Goal: Task Accomplishment & Management: Manage account settings

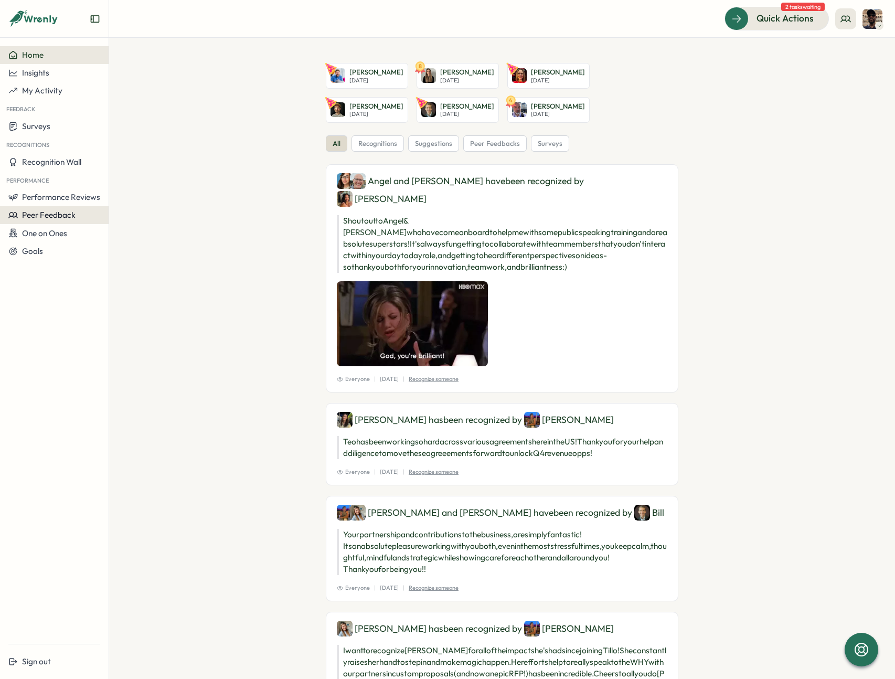
click at [60, 212] on span "Peer Feedback" at bounding box center [49, 215] width 54 height 10
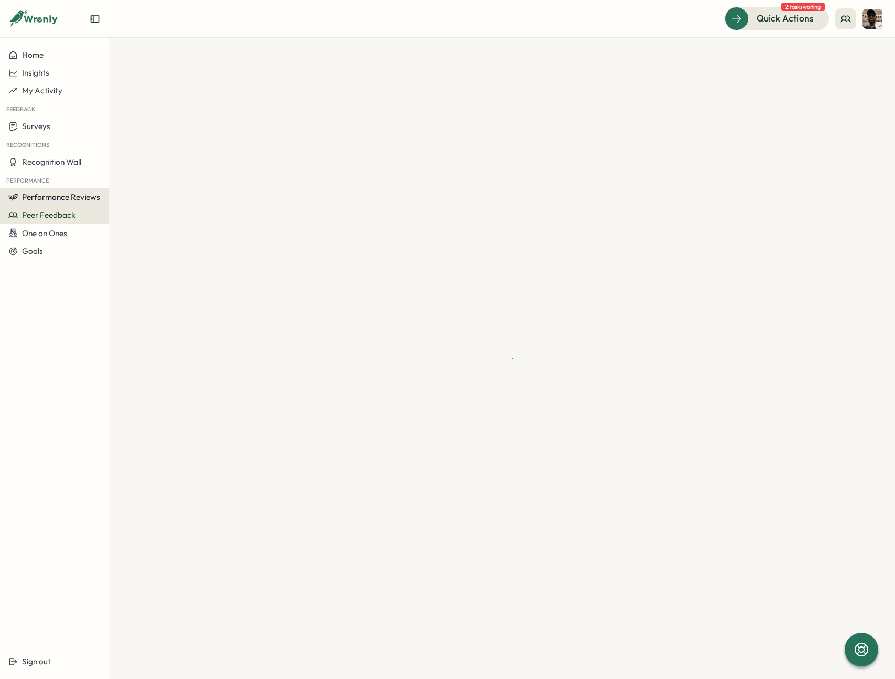
click at [68, 192] on span "Performance Reviews" at bounding box center [61, 197] width 78 height 10
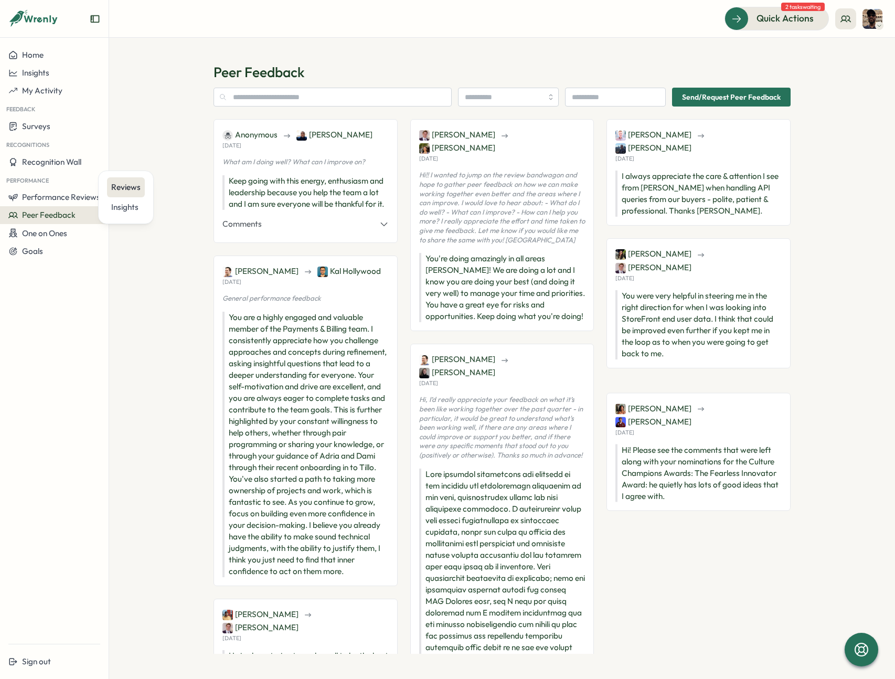
click at [129, 185] on div "Reviews" at bounding box center [125, 188] width 29 height 12
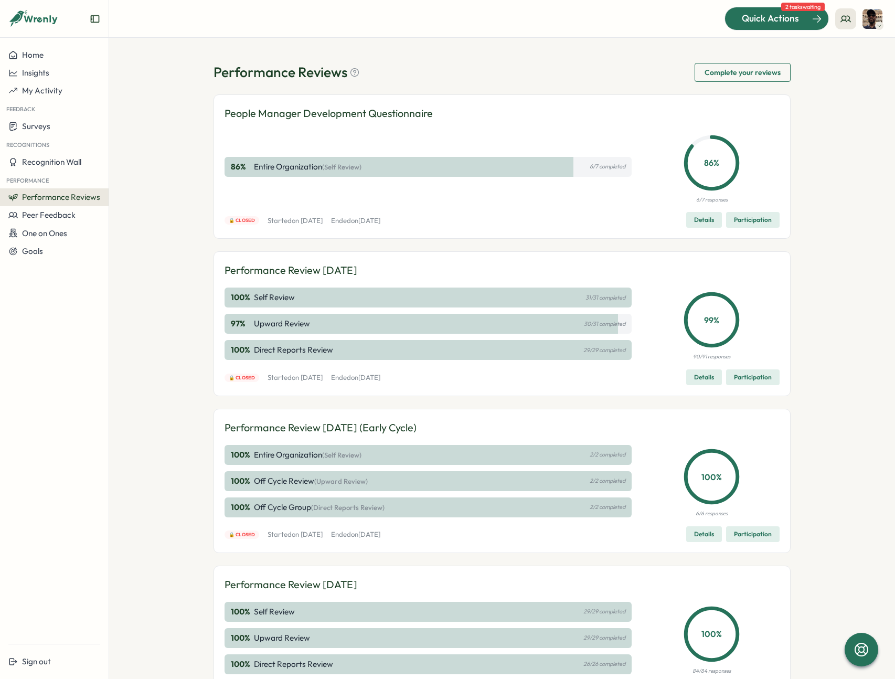
click at [783, 14] on span "Quick Actions" at bounding box center [770, 19] width 57 height 14
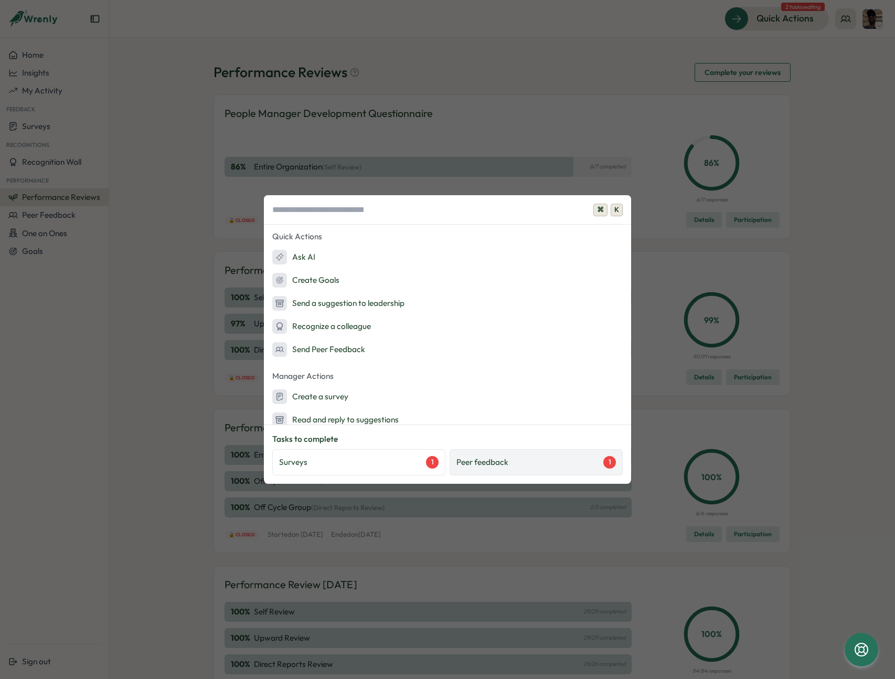
click at [503, 460] on p "Peer feedback" at bounding box center [482, 462] width 52 height 12
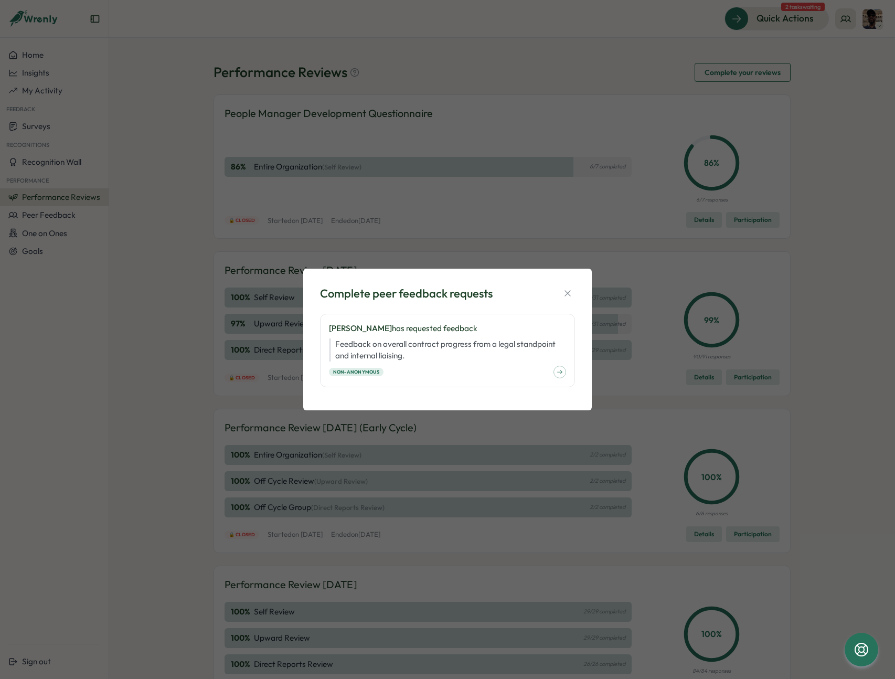
click at [391, 426] on div "Complete peer feedback requests Teodora Crivineanu has requested feedback Feedb…" at bounding box center [447, 339] width 895 height 679
click at [570, 292] on icon "button" at bounding box center [567, 293] width 10 height 10
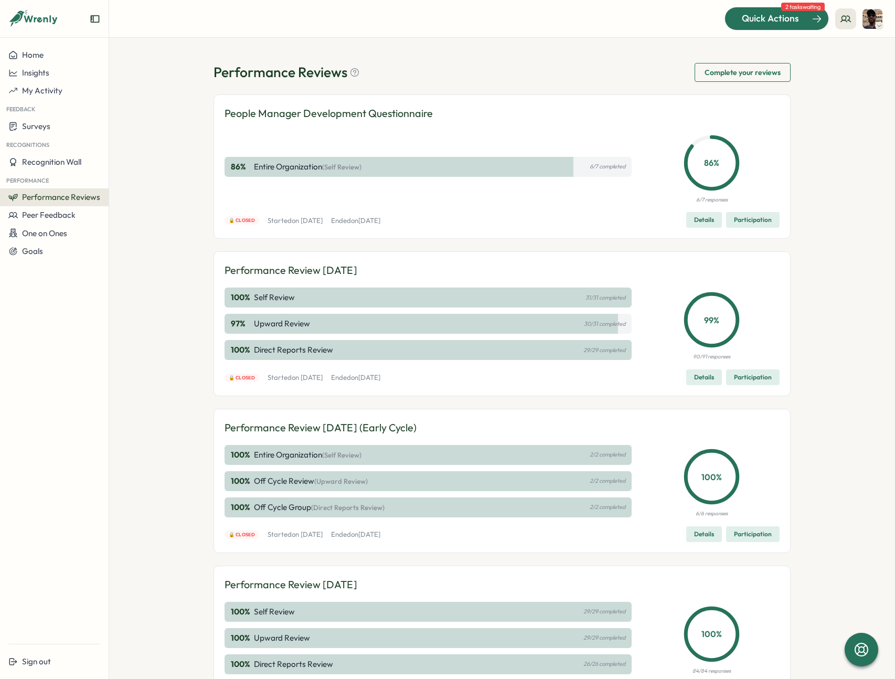
click at [769, 18] on span "Quick Actions" at bounding box center [770, 19] width 57 height 14
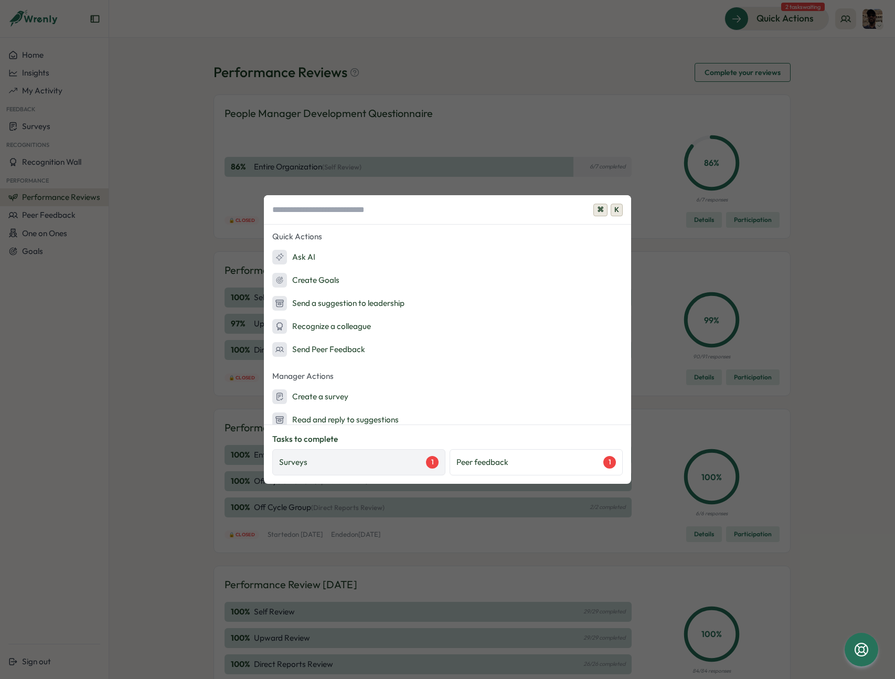
click at [365, 461] on div "Surveys 1" at bounding box center [359, 462] width 160 height 13
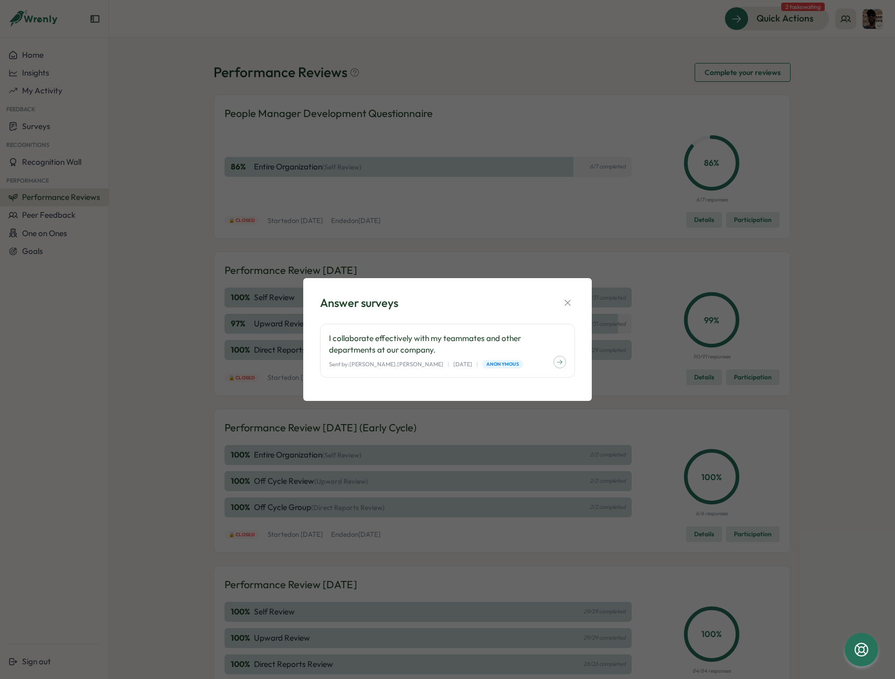
click at [769, 336] on div "Answer surveys I collaborate effectively with my teammates and other department…" at bounding box center [447, 339] width 895 height 679
click at [561, 305] on button "button" at bounding box center [567, 302] width 15 height 15
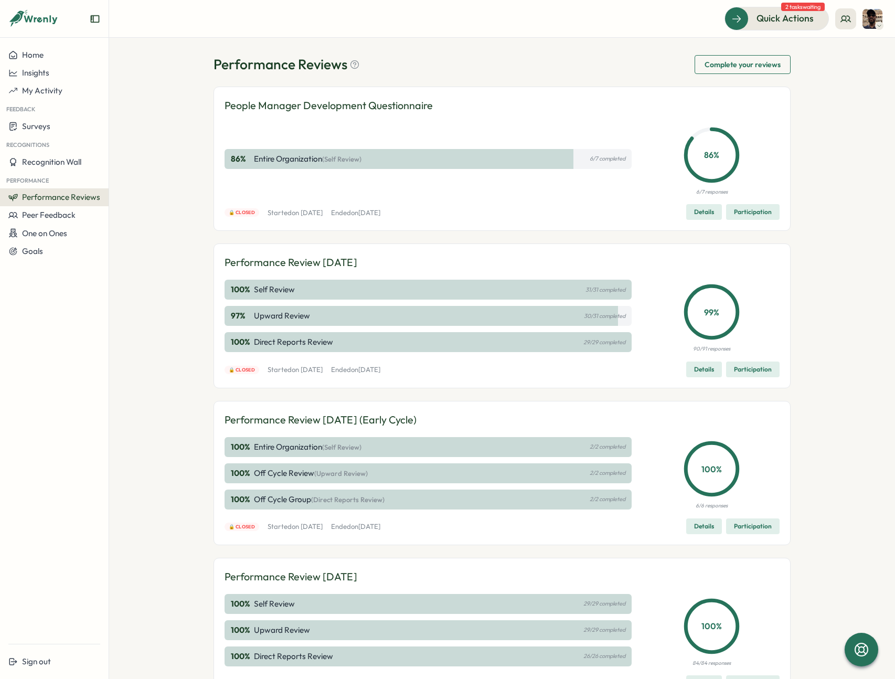
scroll to position [8, 0]
click at [749, 368] on span "Participation" at bounding box center [753, 368] width 38 height 15
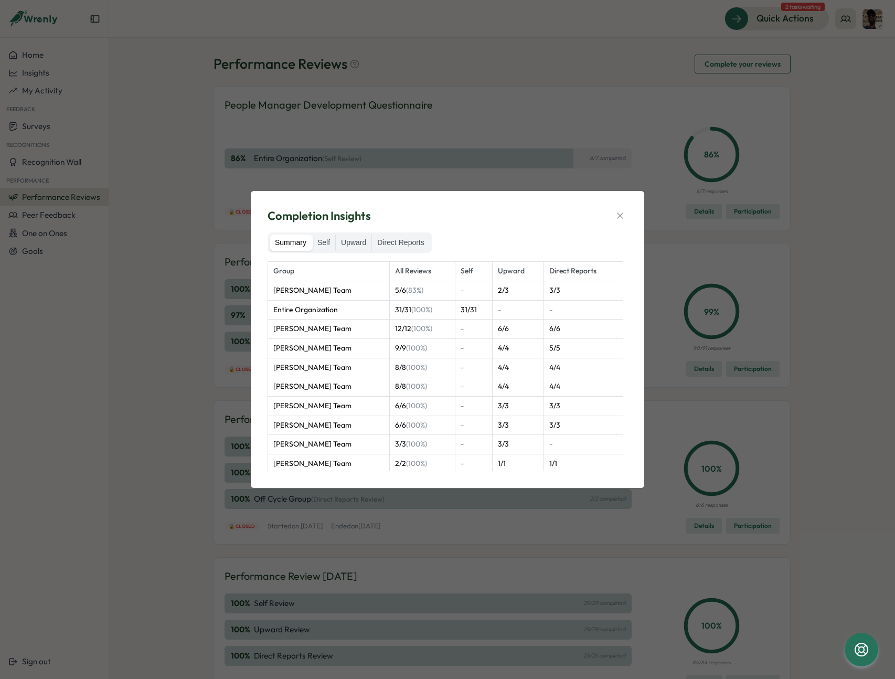
drag, startPoint x: 791, startPoint y: 297, endPoint x: 577, endPoint y: 246, distance: 220.0
click at [620, 255] on div "Completion Insights Summary Self Upward Direct Reports Group All Reviews Self U…" at bounding box center [447, 339] width 895 height 679
click at [354, 241] on label "Upward" at bounding box center [354, 243] width 36 height 17
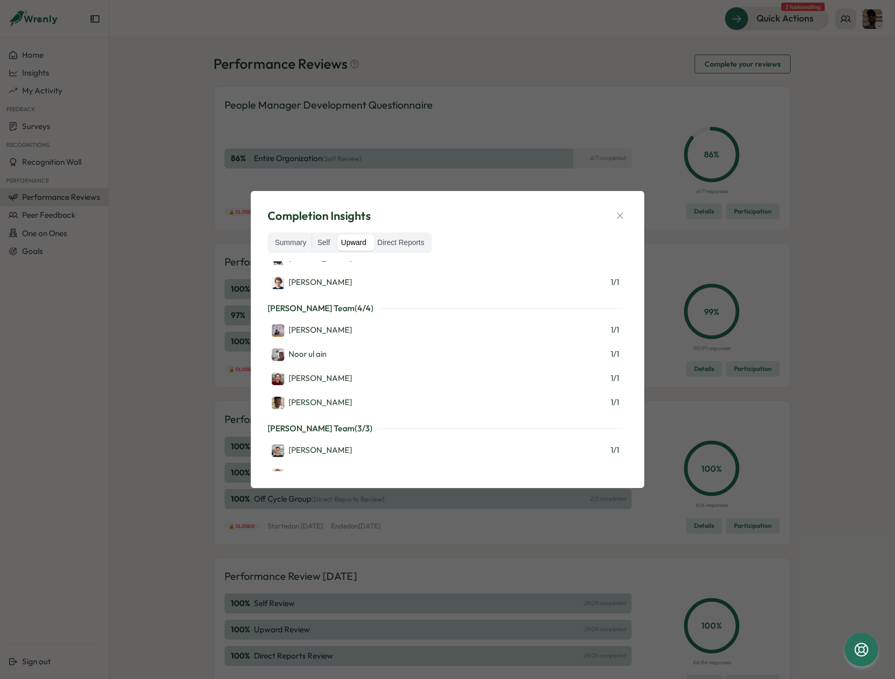
scroll to position [0, 0]
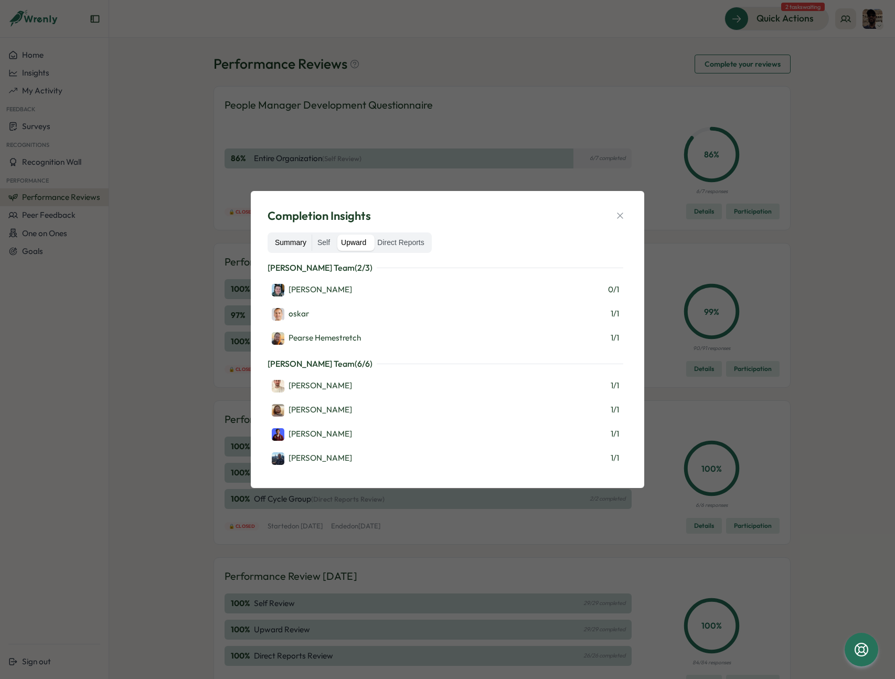
click at [299, 237] on label "Summary" at bounding box center [291, 243] width 42 height 17
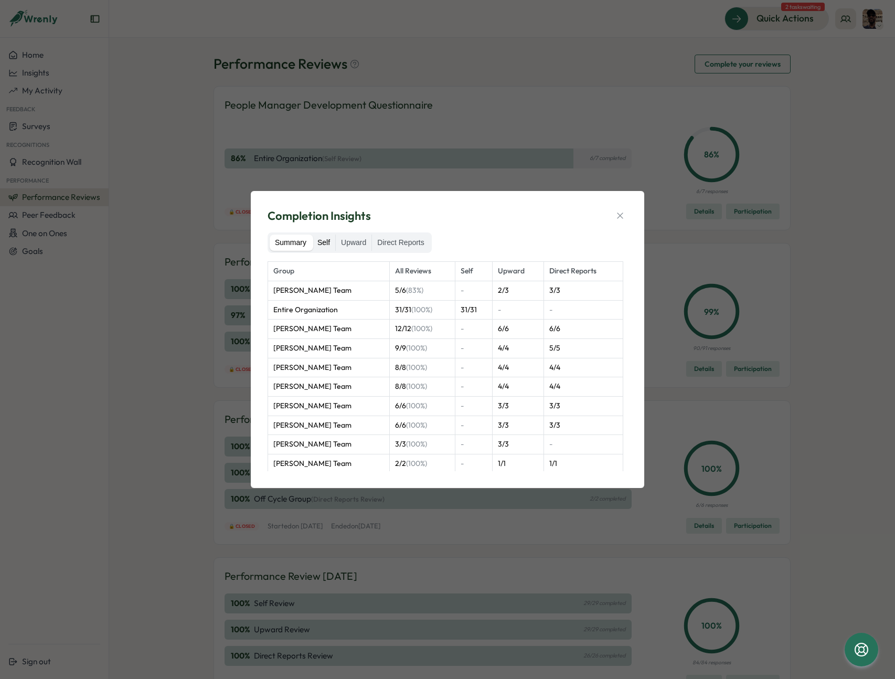
click at [329, 239] on label "Self" at bounding box center [323, 243] width 23 height 17
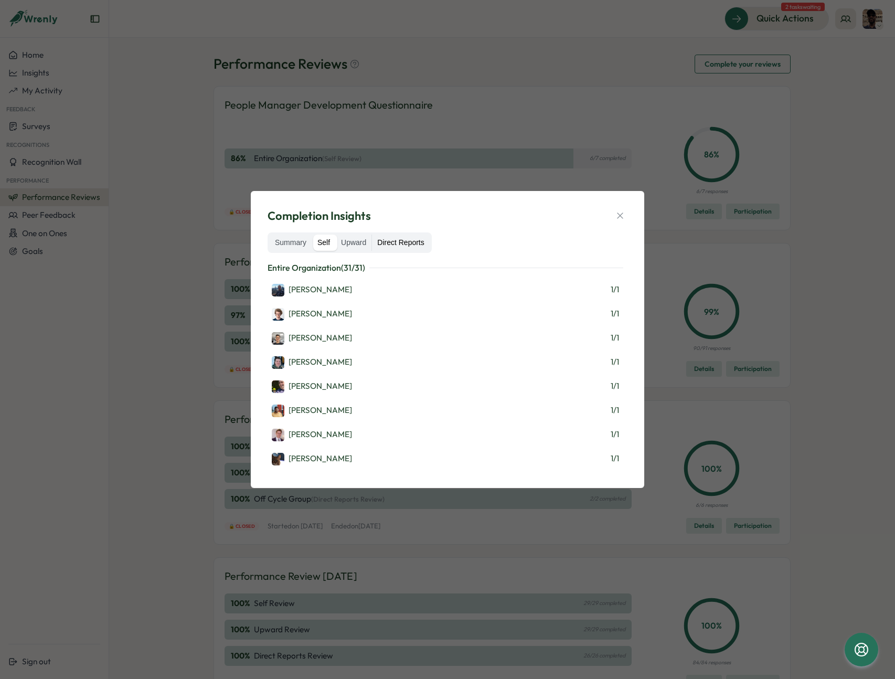
click at [403, 239] on label "Direct Reports" at bounding box center [400, 243] width 57 height 17
click at [701, 283] on div "Completion Insights Summary Self Upward Direct Reports James Nock's Team ( 6 / …" at bounding box center [447, 339] width 895 height 679
drag, startPoint x: 664, startPoint y: 304, endPoint x: 647, endPoint y: 278, distance: 31.6
click at [664, 304] on div "Completion Insights Summary Self Upward Direct Reports James Nock's Team ( 6 / …" at bounding box center [447, 339] width 895 height 679
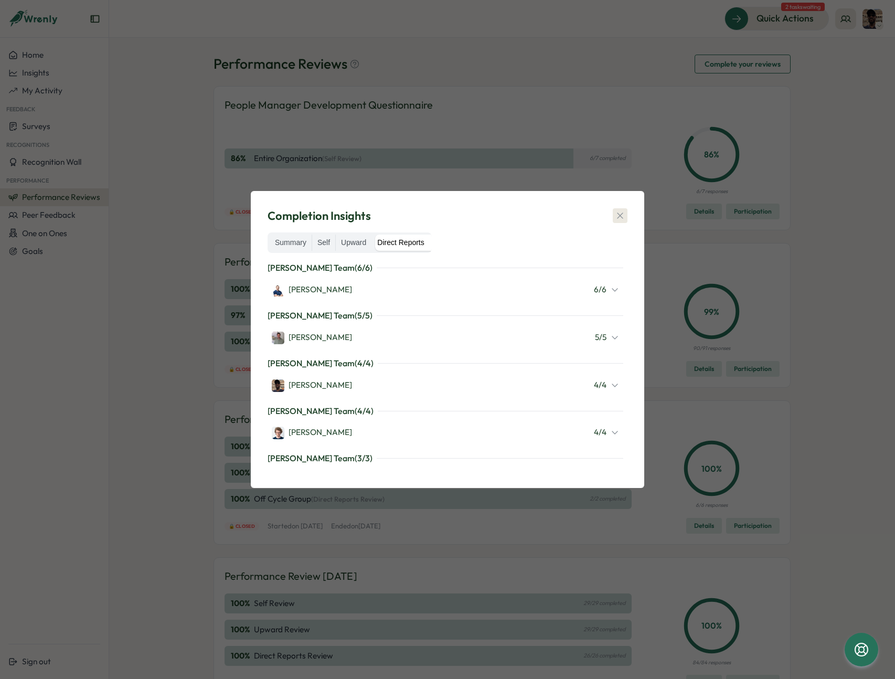
click at [618, 219] on icon "button" at bounding box center [620, 215] width 10 height 10
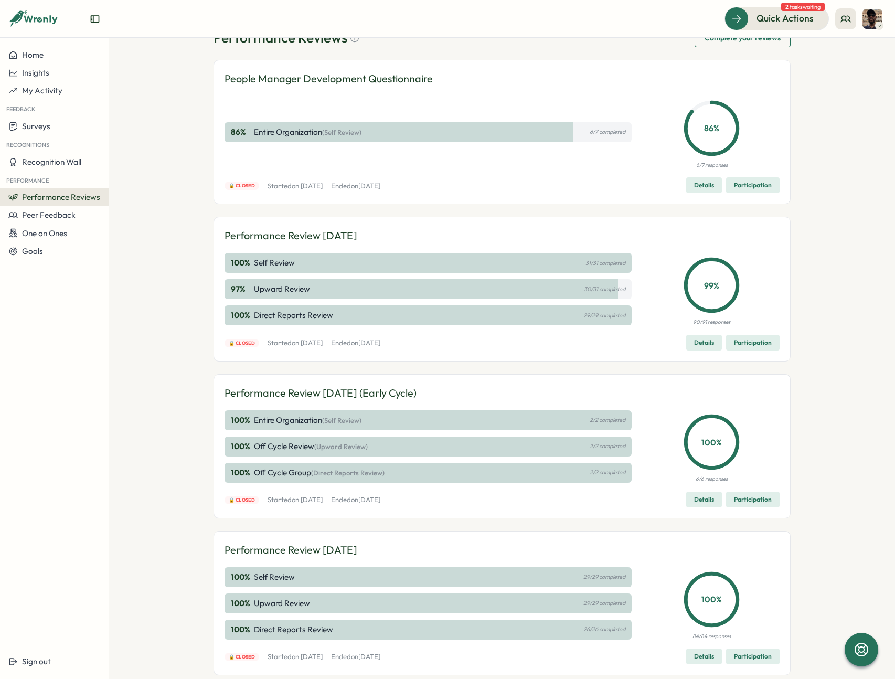
scroll to position [78, 0]
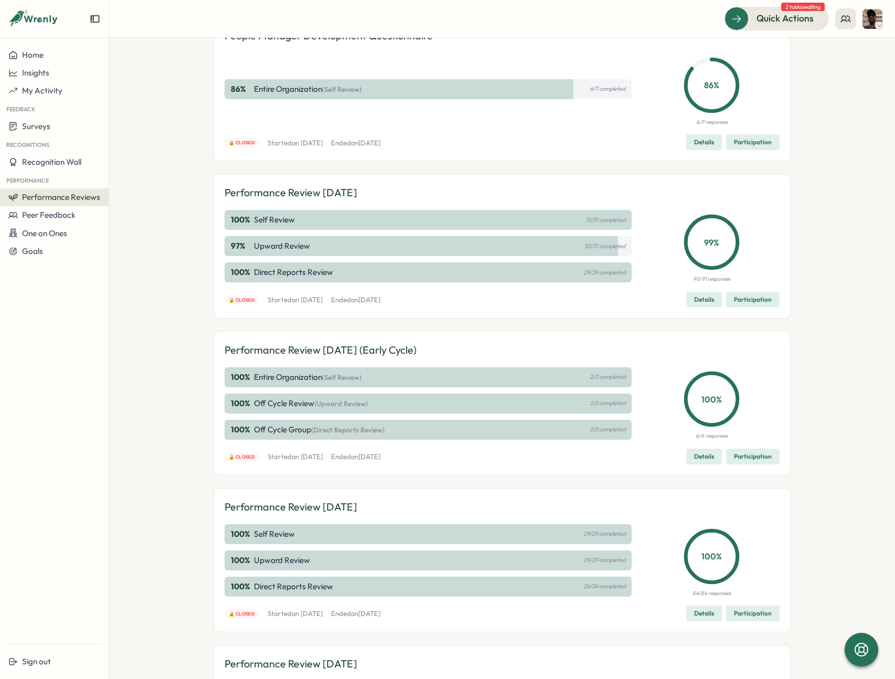
drag, startPoint x: 551, startPoint y: 384, endPoint x: 396, endPoint y: 386, distance: 154.8
click at [551, 384] on div "100 % Entire Organization (Self Review) 2/2 completed" at bounding box center [428, 377] width 407 height 20
click at [318, 385] on div "100 % Entire Organization (Self Review) 2/2 completed" at bounding box center [428, 377] width 407 height 20
click at [324, 375] on span "(Self Review)" at bounding box center [341, 377] width 39 height 8
click at [388, 348] on p "Performance Review July 2025 (Early Cycle)" at bounding box center [321, 350] width 192 height 16
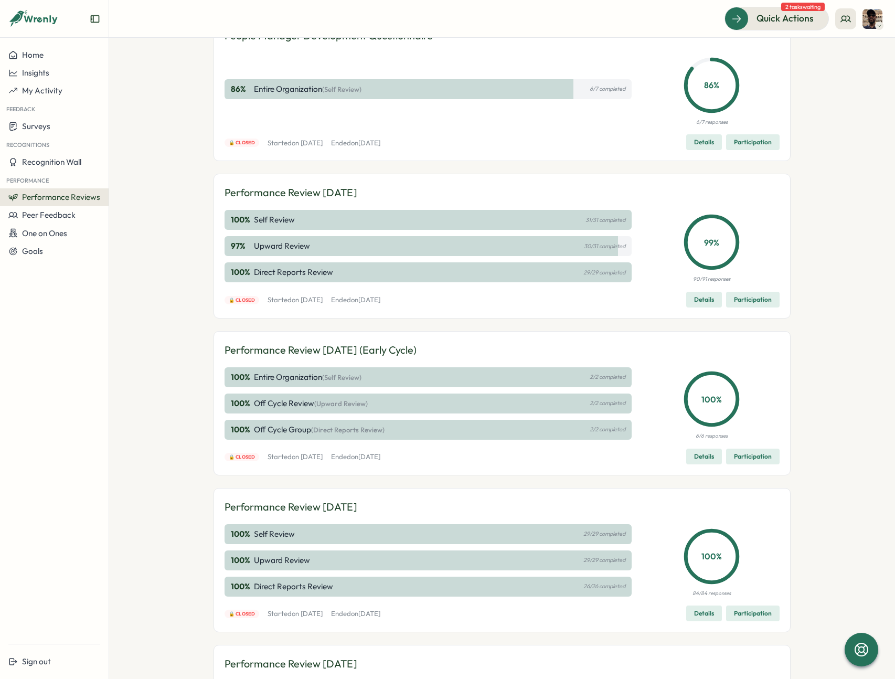
click at [709, 455] on span "Details" at bounding box center [704, 456] width 20 height 15
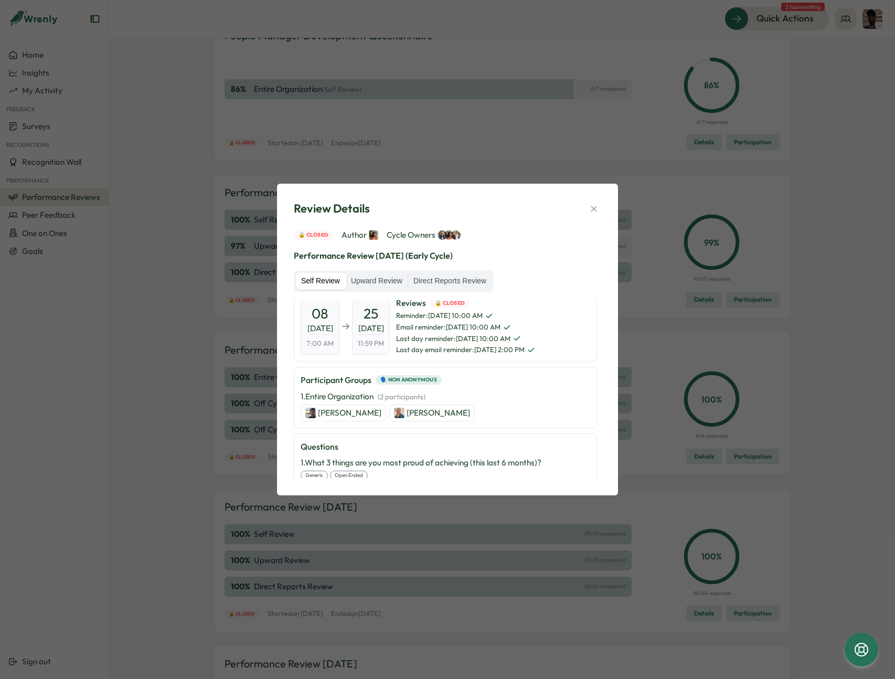
scroll to position [0, 0]
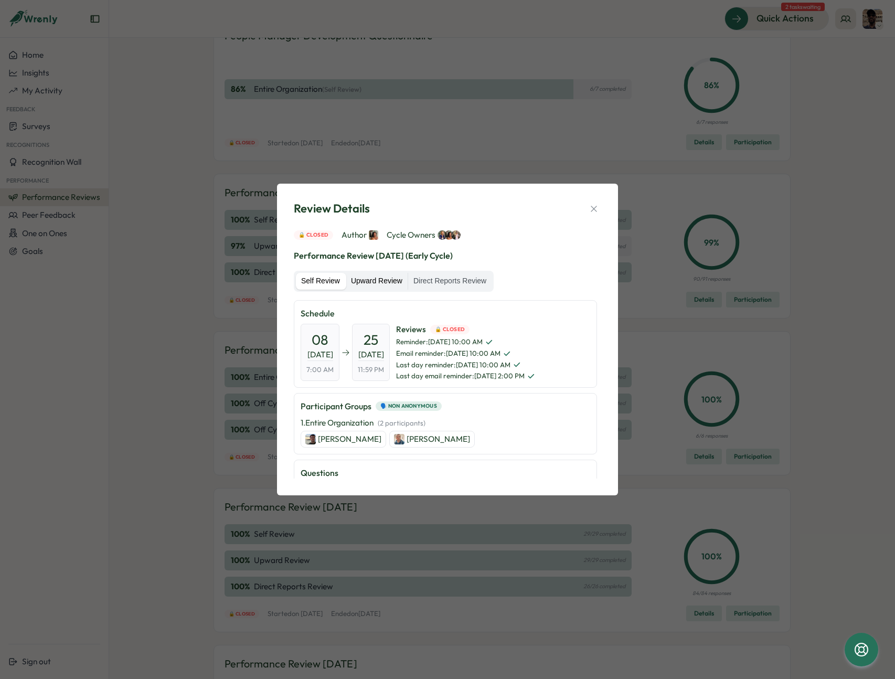
click at [379, 279] on label "Upward Review" at bounding box center [377, 281] width 62 height 17
click at [454, 280] on label "Direct Reports Review" at bounding box center [449, 281] width 83 height 17
click at [332, 426] on p "1 . Off Cycle Group   ( 2 managers reviewing 2 employees )" at bounding box center [390, 423] width 179 height 12
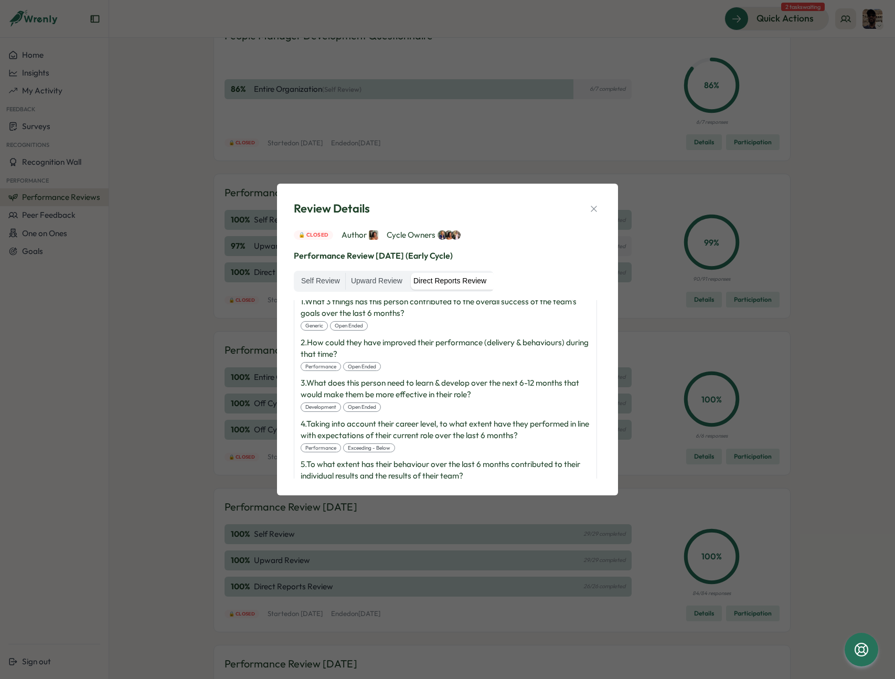
scroll to position [126, 0]
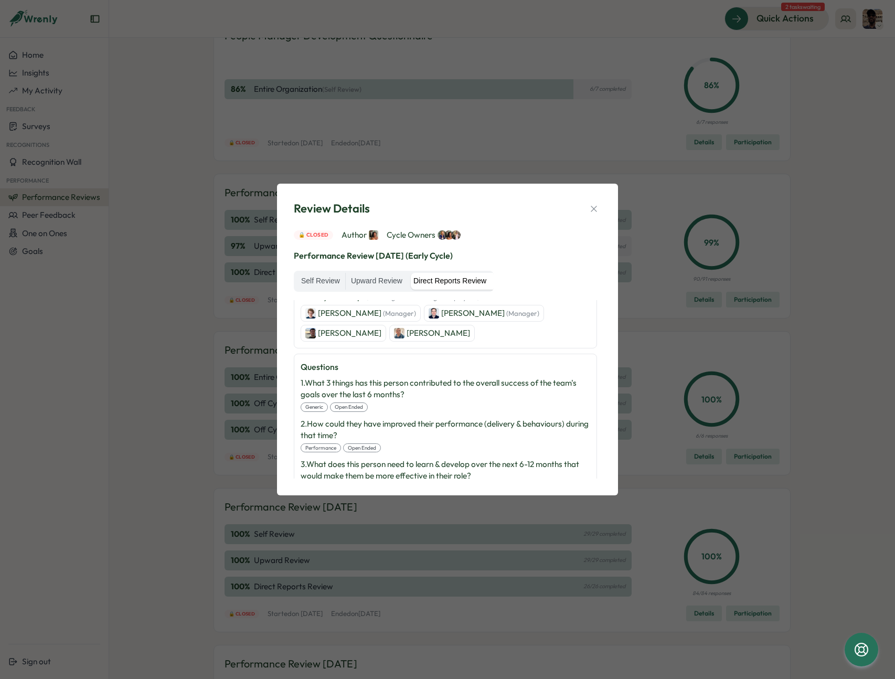
click at [761, 295] on div "Review Details 🔒 Closed Author Cycle Owners Performance Review July 2025 (Early…" at bounding box center [447, 339] width 895 height 679
click at [764, 79] on div "Review Details 🔒 Closed Author Cycle Owners Performance Review July 2025 (Early…" at bounding box center [447, 339] width 895 height 679
click at [590, 209] on icon "button" at bounding box center [594, 209] width 10 height 10
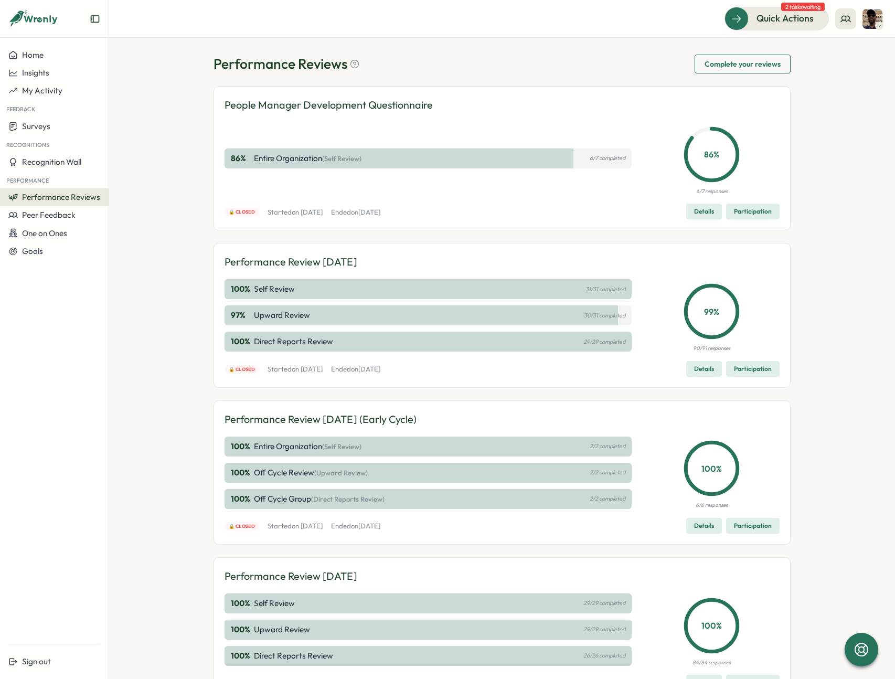
scroll to position [0, 0]
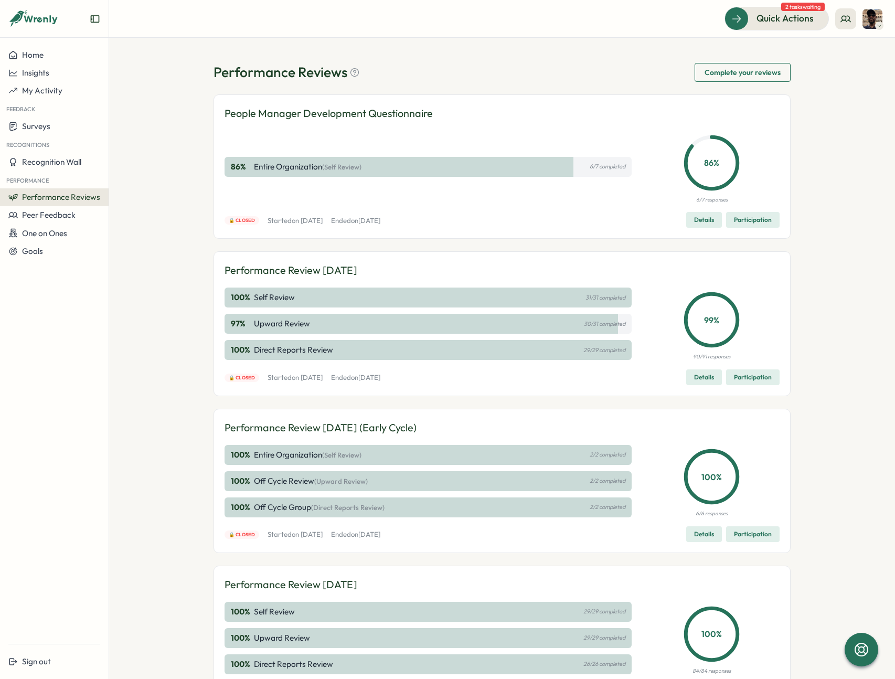
click at [748, 70] on span "Complete your reviews" at bounding box center [743, 72] width 76 height 18
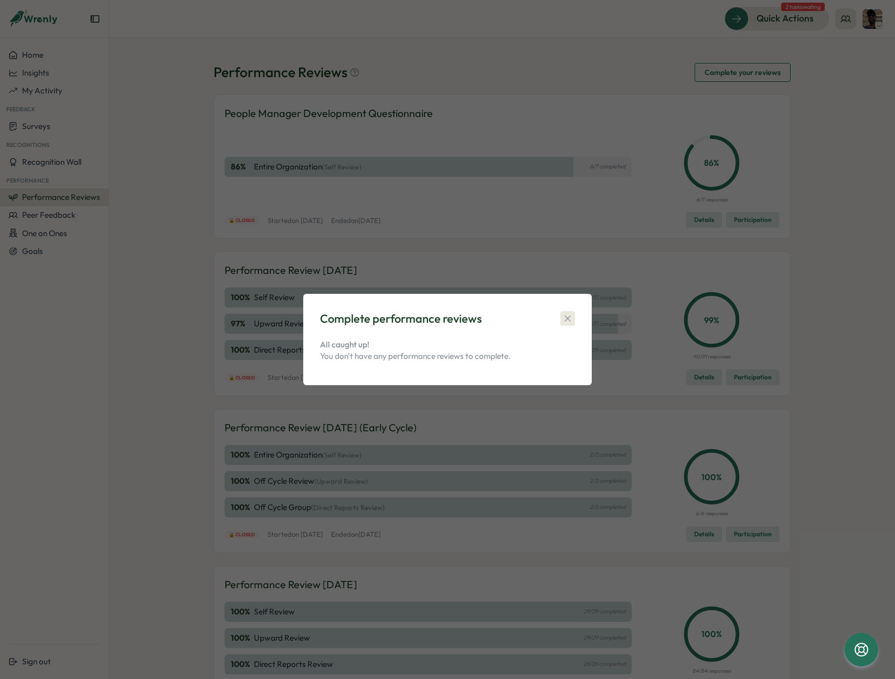
click at [568, 316] on icon "button" at bounding box center [567, 318] width 10 height 10
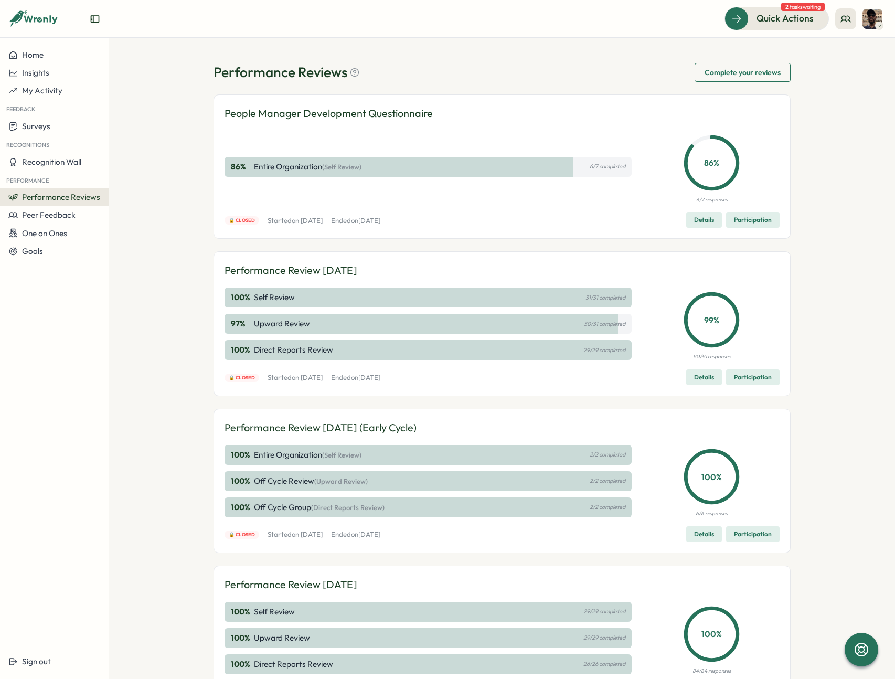
click at [825, 268] on div "Performance Reviews Complete your reviews People Manager Development Questionna…" at bounding box center [502, 358] width 786 height 641
click at [839, 14] on button at bounding box center [845, 18] width 21 height 21
click at [865, 130] on div "Performance Reviews Complete your reviews People Manager Development Questionna…" at bounding box center [502, 358] width 786 height 641
click at [261, 283] on div "Performance Review July 2025 100 % Self Review 31/31 completed 97 % Upward Revi…" at bounding box center [502, 323] width 555 height 122
click at [728, 338] on circle at bounding box center [712, 320] width 52 height 52
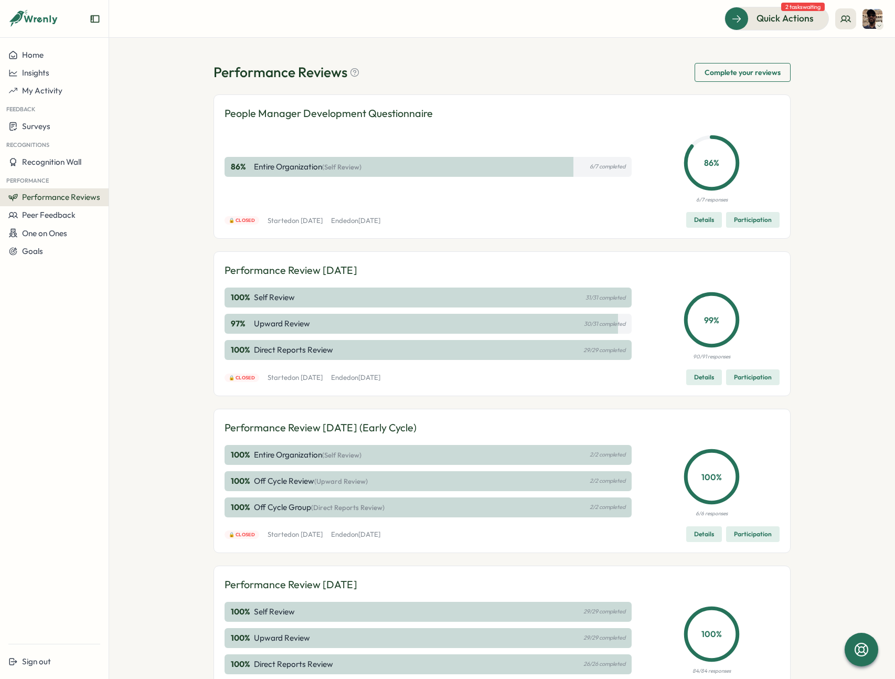
click at [710, 381] on span "Details" at bounding box center [704, 377] width 20 height 15
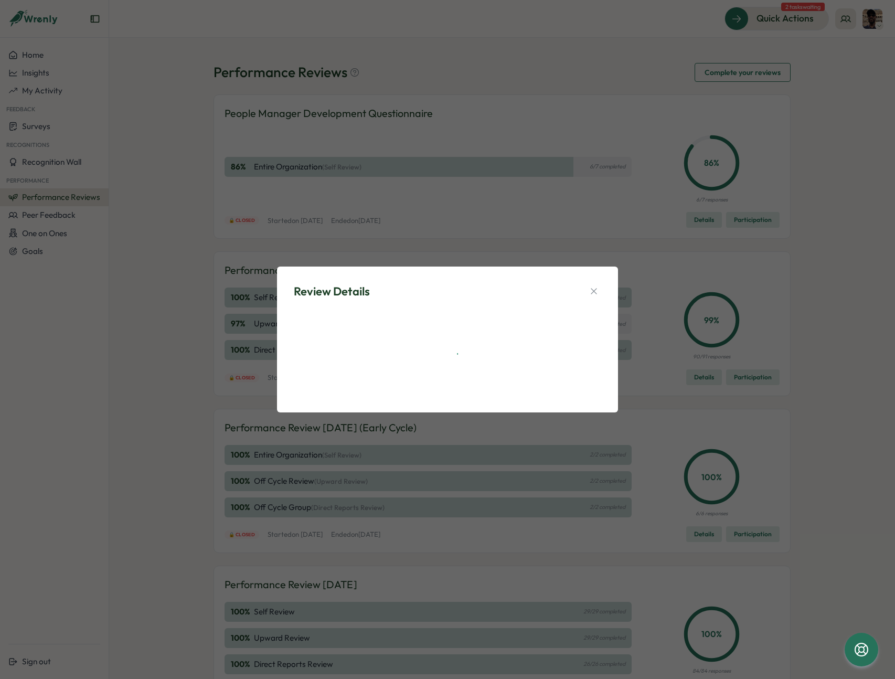
click at [753, 377] on div "Review Details" at bounding box center [447, 339] width 895 height 679
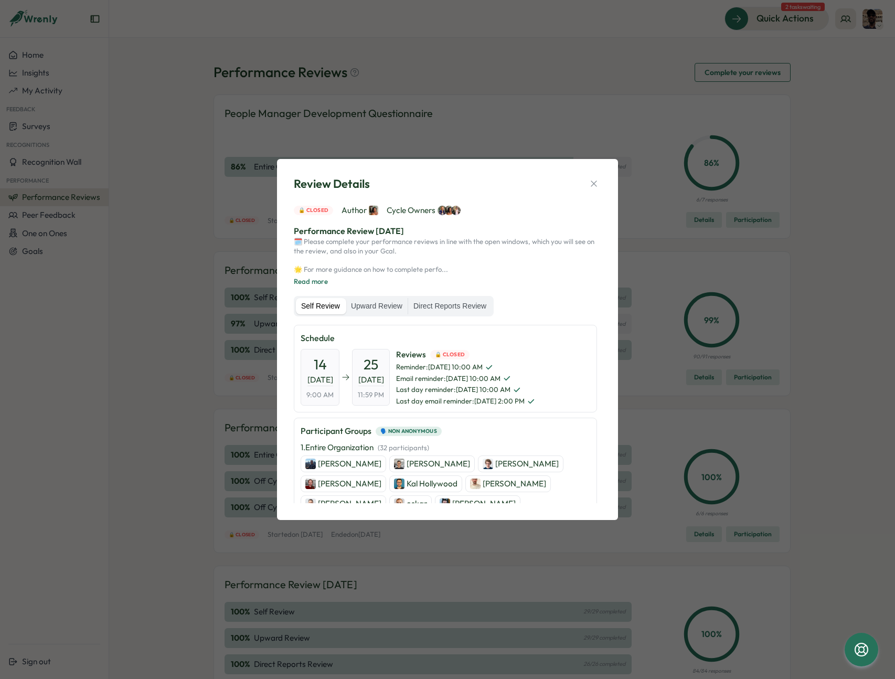
click at [496, 467] on p "[PERSON_NAME]" at bounding box center [526, 464] width 63 height 12
click at [592, 184] on icon "button" at bounding box center [594, 183] width 10 height 10
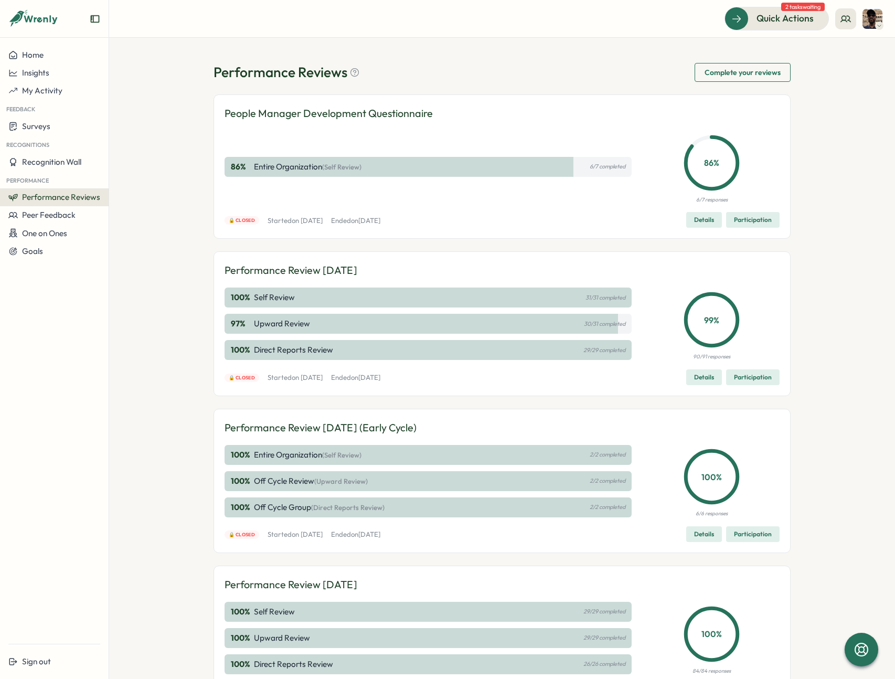
click at [140, 89] on div "Performance Reviews Complete your reviews People Manager Development Questionna…" at bounding box center [502, 358] width 786 height 641
click at [63, 199] on span "Performance Reviews" at bounding box center [61, 197] width 78 height 10
click at [133, 188] on div "Reviews" at bounding box center [125, 188] width 29 height 12
click at [705, 219] on span "Details" at bounding box center [704, 219] width 20 height 15
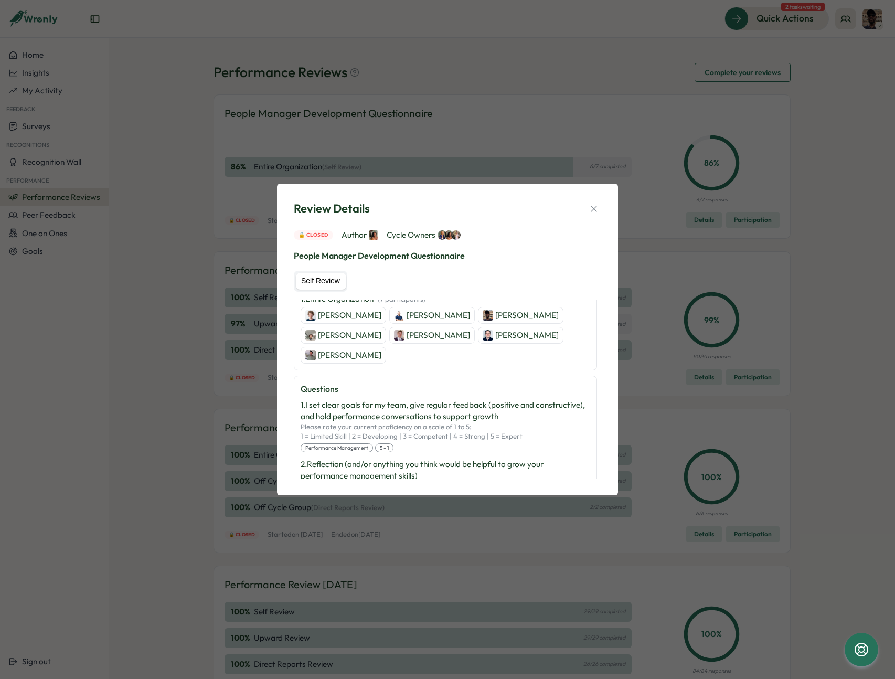
scroll to position [198, 0]
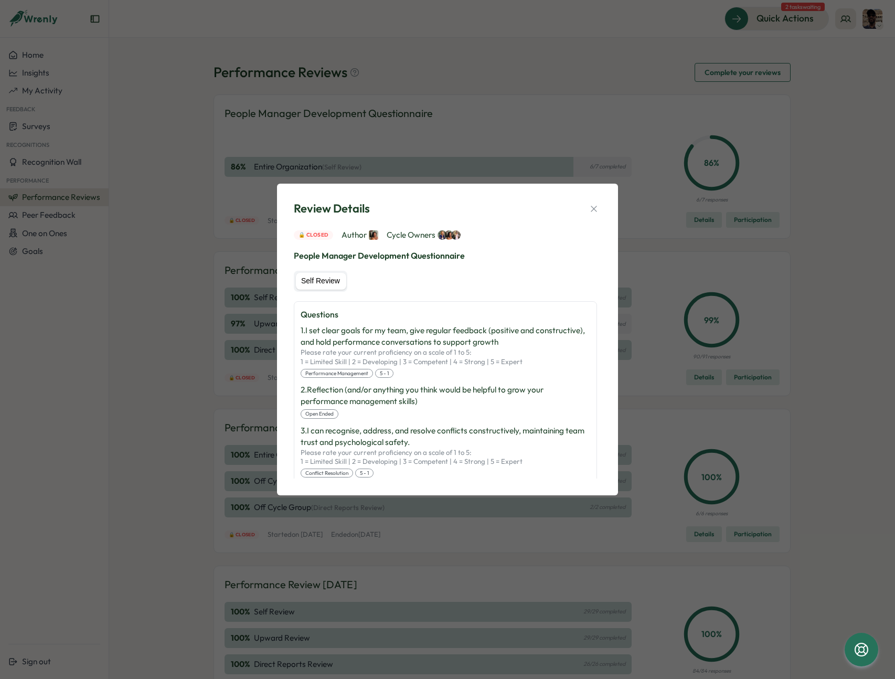
click at [585, 485] on div "Review Details 🔒 Closed Author Cycle Owners People Manager Development Question…" at bounding box center [447, 339] width 341 height 311
click at [801, 337] on div "Review Details 🔒 Closed Author Cycle Owners People Manager Development Question…" at bounding box center [447, 339] width 895 height 679
click at [582, 62] on div "Review Details 🔒 Closed Author Cycle Owners People Manager Development Question…" at bounding box center [447, 339] width 895 height 679
click at [592, 210] on icon "button" at bounding box center [594, 209] width 10 height 10
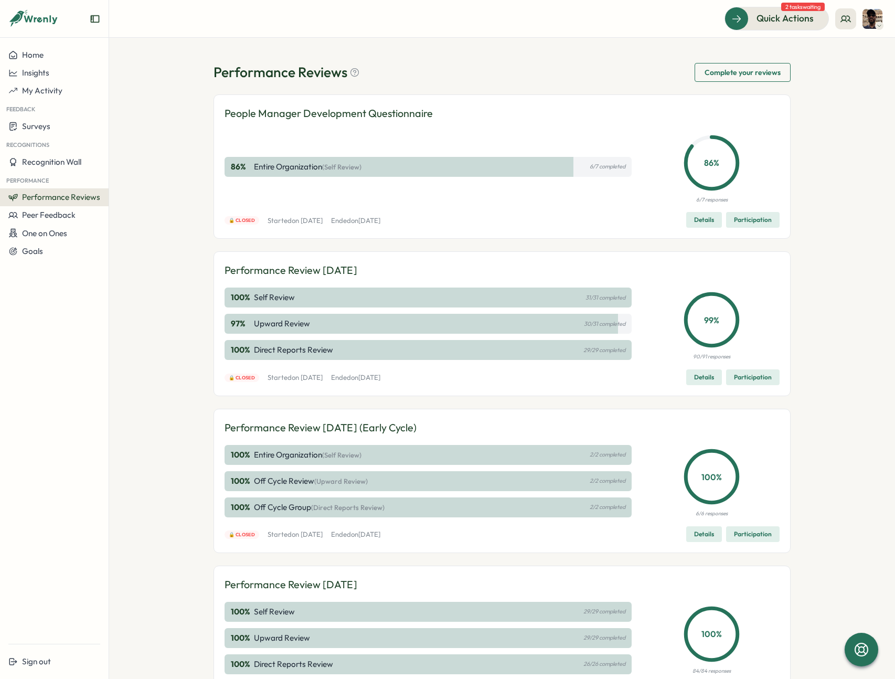
click at [724, 60] on div "Performance Reviews Complete your reviews People Manager Development Questionna…" at bounding box center [502, 358] width 786 height 641
click at [733, 75] on span "Complete your reviews" at bounding box center [743, 72] width 76 height 18
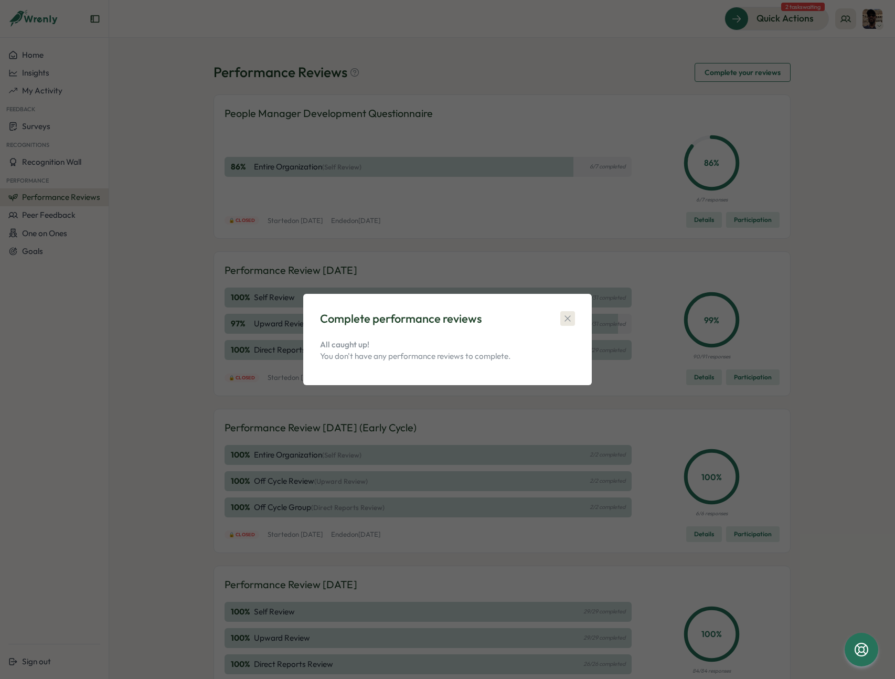
click at [569, 311] on button "button" at bounding box center [567, 318] width 15 height 15
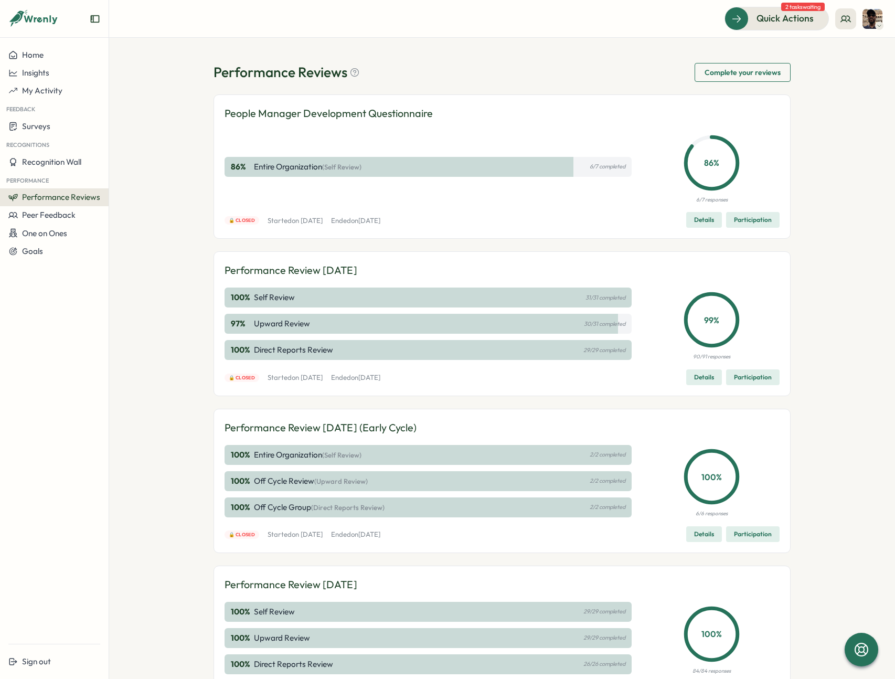
click at [575, 130] on div "86 % Entire Organization (Self Review) 6/7 completed" at bounding box center [428, 167] width 407 height 74
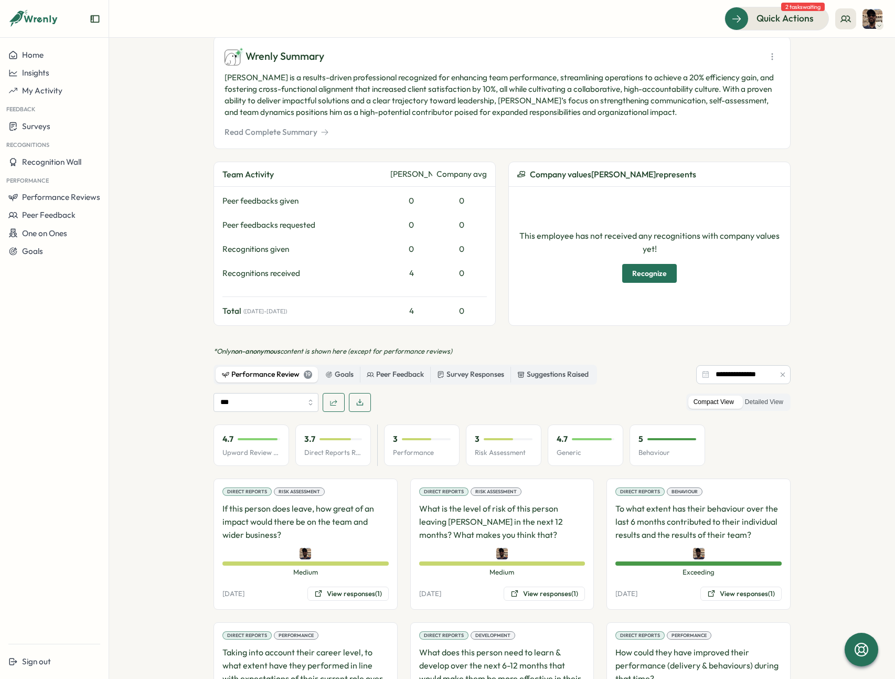
scroll to position [335, 0]
click at [302, 392] on input "***" at bounding box center [266, 401] width 105 height 19
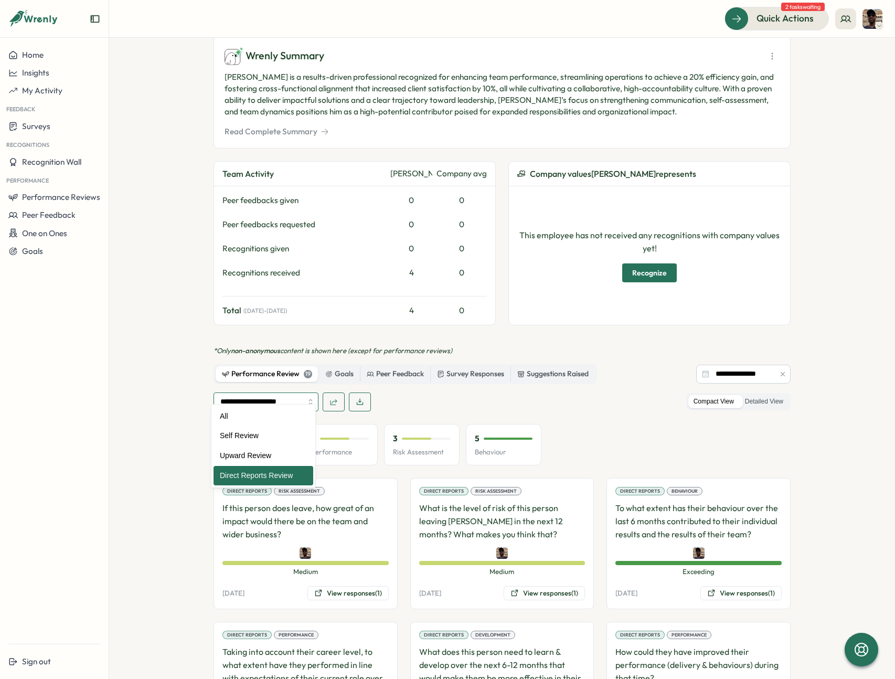
click at [286, 392] on input "**********" at bounding box center [266, 401] width 105 height 19
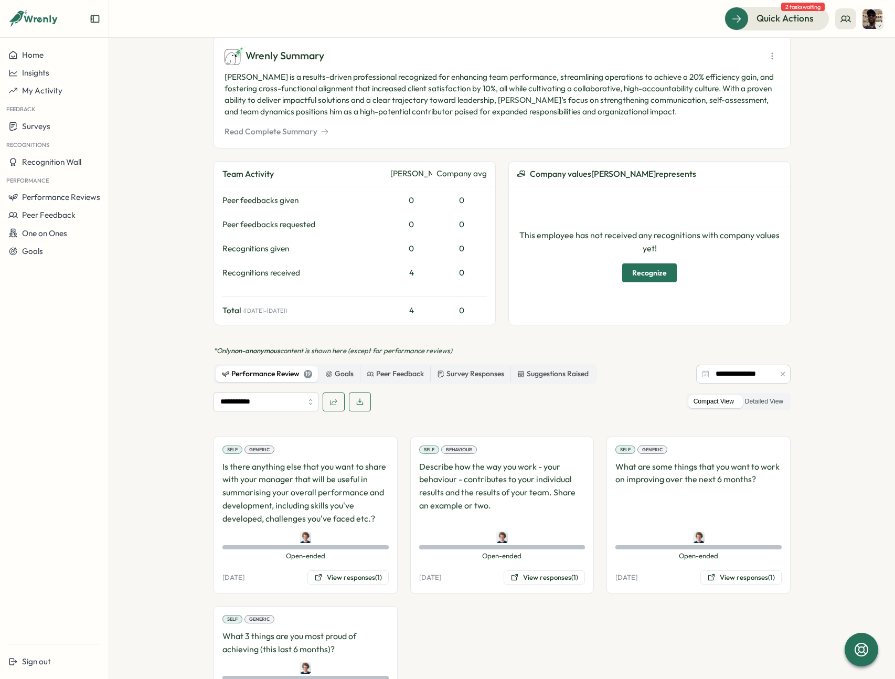
click at [183, 421] on section "Employees [PERSON_NAME] [PERSON_NAME] manager Employee Information Work Anniver…" at bounding box center [502, 358] width 786 height 641
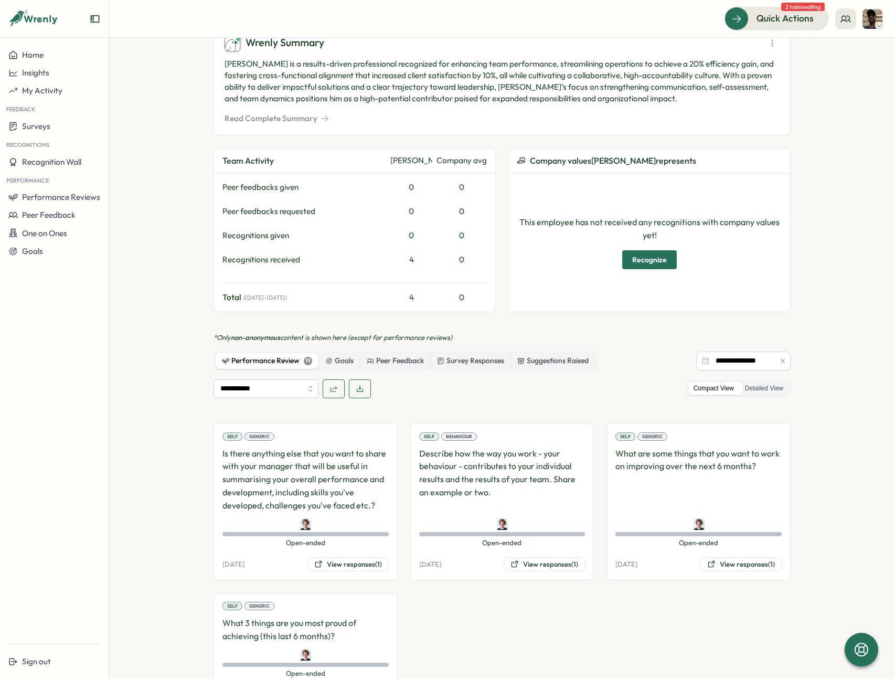
scroll to position [394, 0]
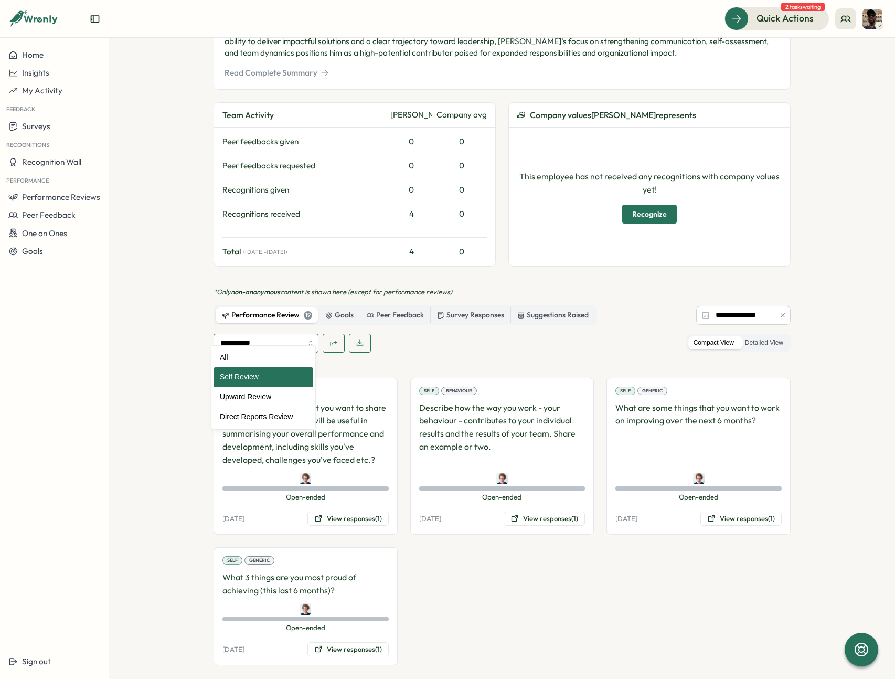
click at [253, 334] on input "**********" at bounding box center [266, 343] width 105 height 19
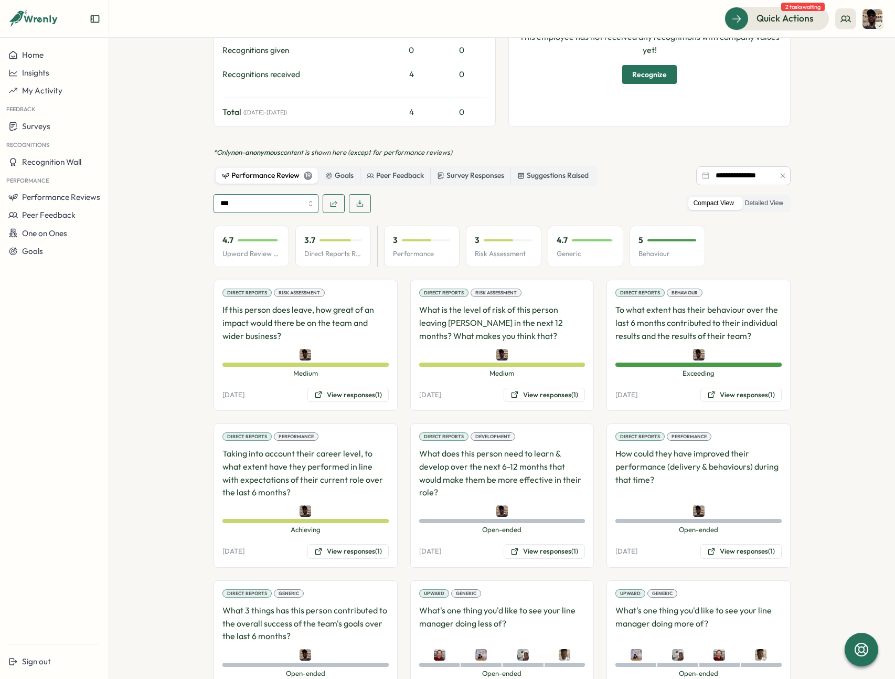
scroll to position [537, 0]
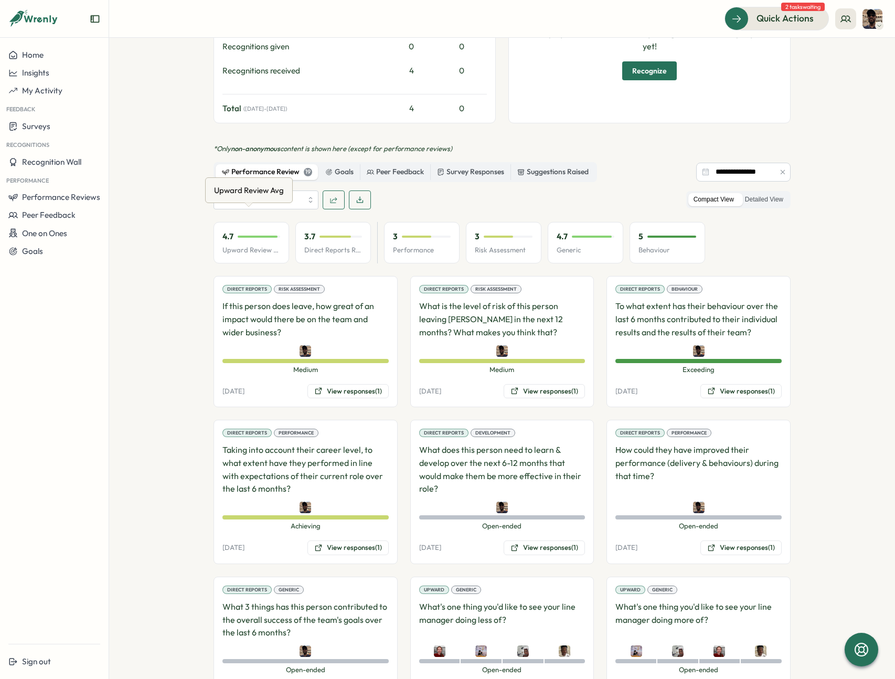
click at [266, 190] on div "Upward Review Avg" at bounding box center [249, 190] width 74 height 16
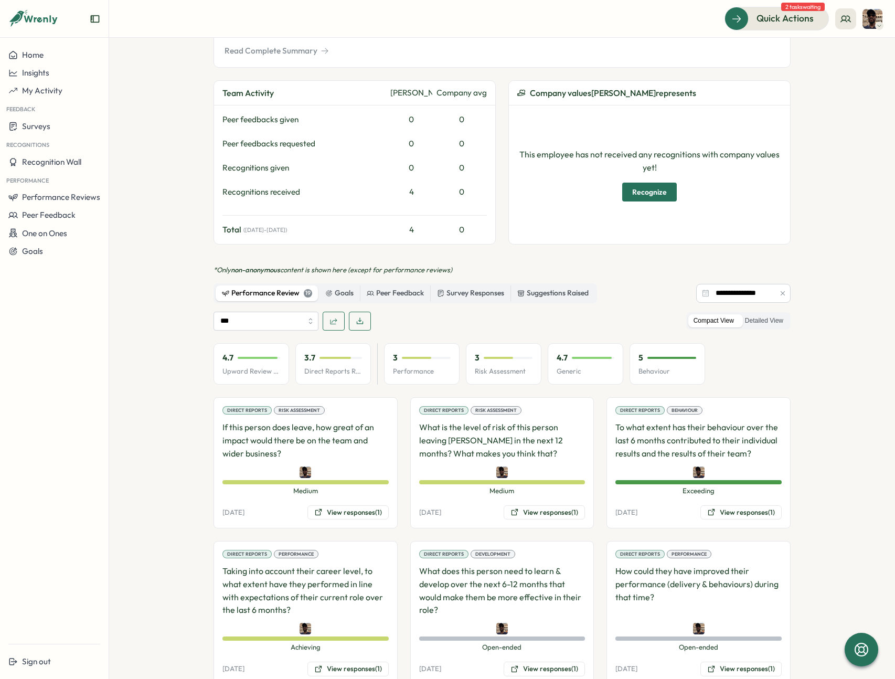
scroll to position [390, 0]
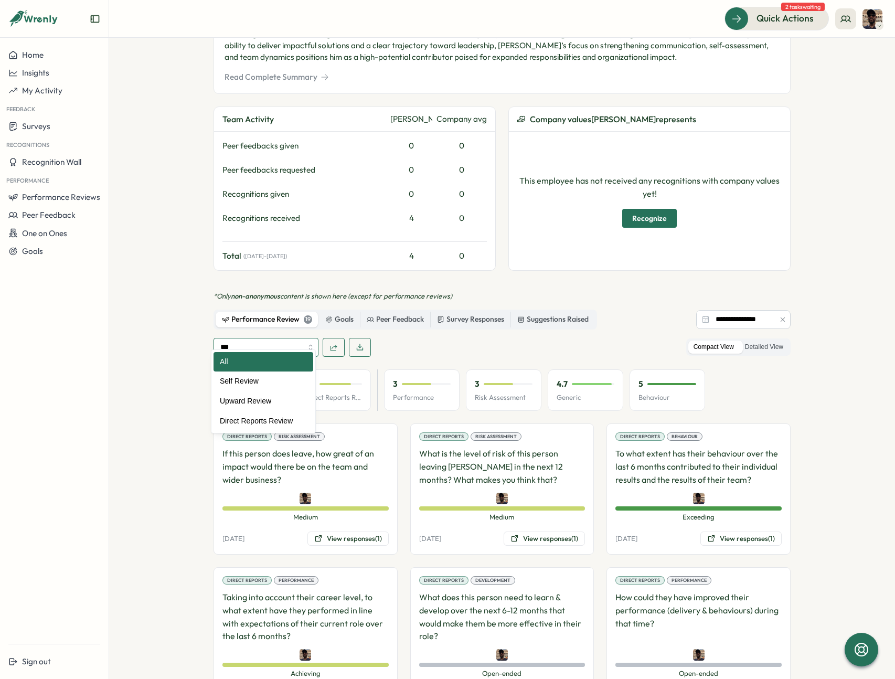
click at [262, 338] on input "***" at bounding box center [266, 347] width 105 height 19
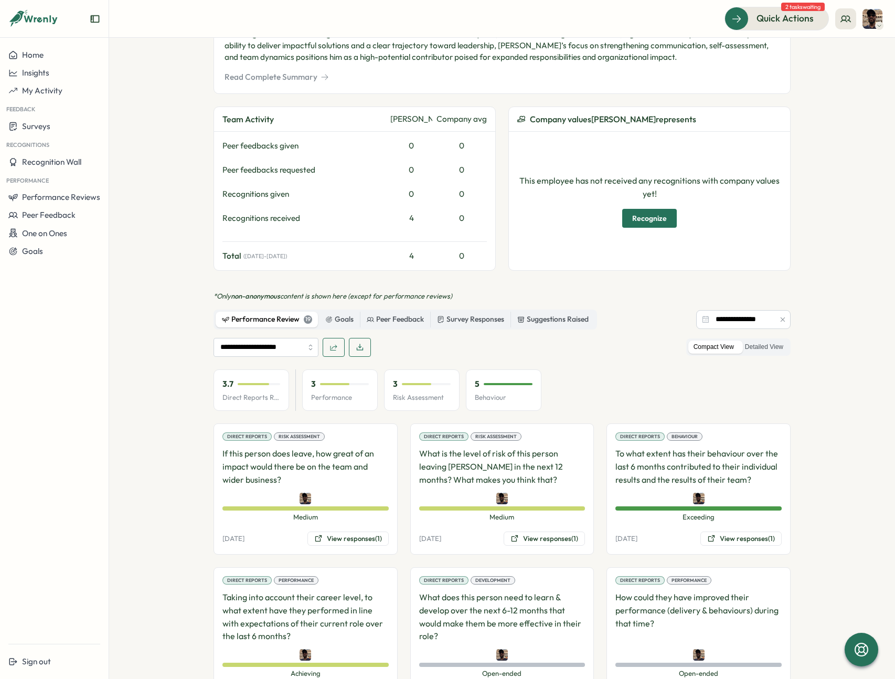
click at [178, 410] on section "Employees [PERSON_NAME] [PERSON_NAME] manager Employee Information Work Anniver…" at bounding box center [502, 358] width 786 height 641
click at [284, 339] on input "**********" at bounding box center [266, 347] width 105 height 19
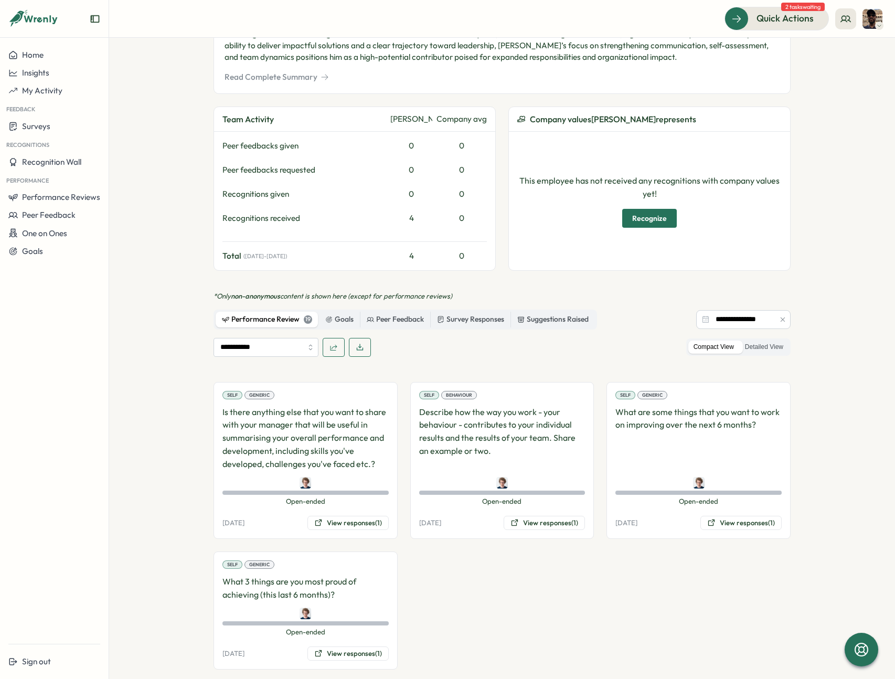
click at [178, 437] on section "Employees [PERSON_NAME] [PERSON_NAME] manager Employee Information Work Anniver…" at bounding box center [502, 358] width 786 height 641
click at [290, 338] on input "**********" at bounding box center [266, 347] width 105 height 19
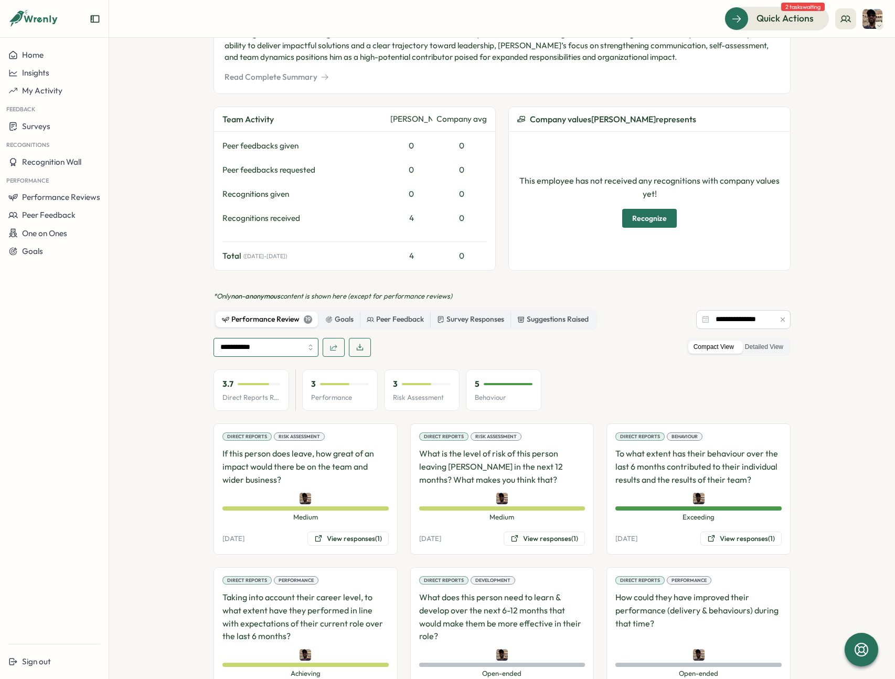
type input "**********"
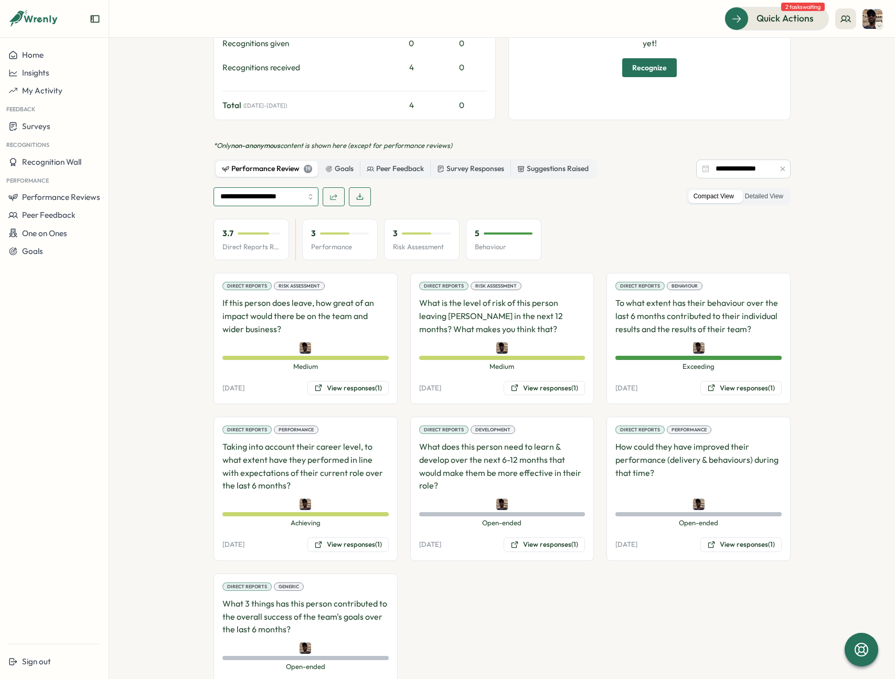
scroll to position [0, 0]
